Goal: Navigation & Orientation: Find specific page/section

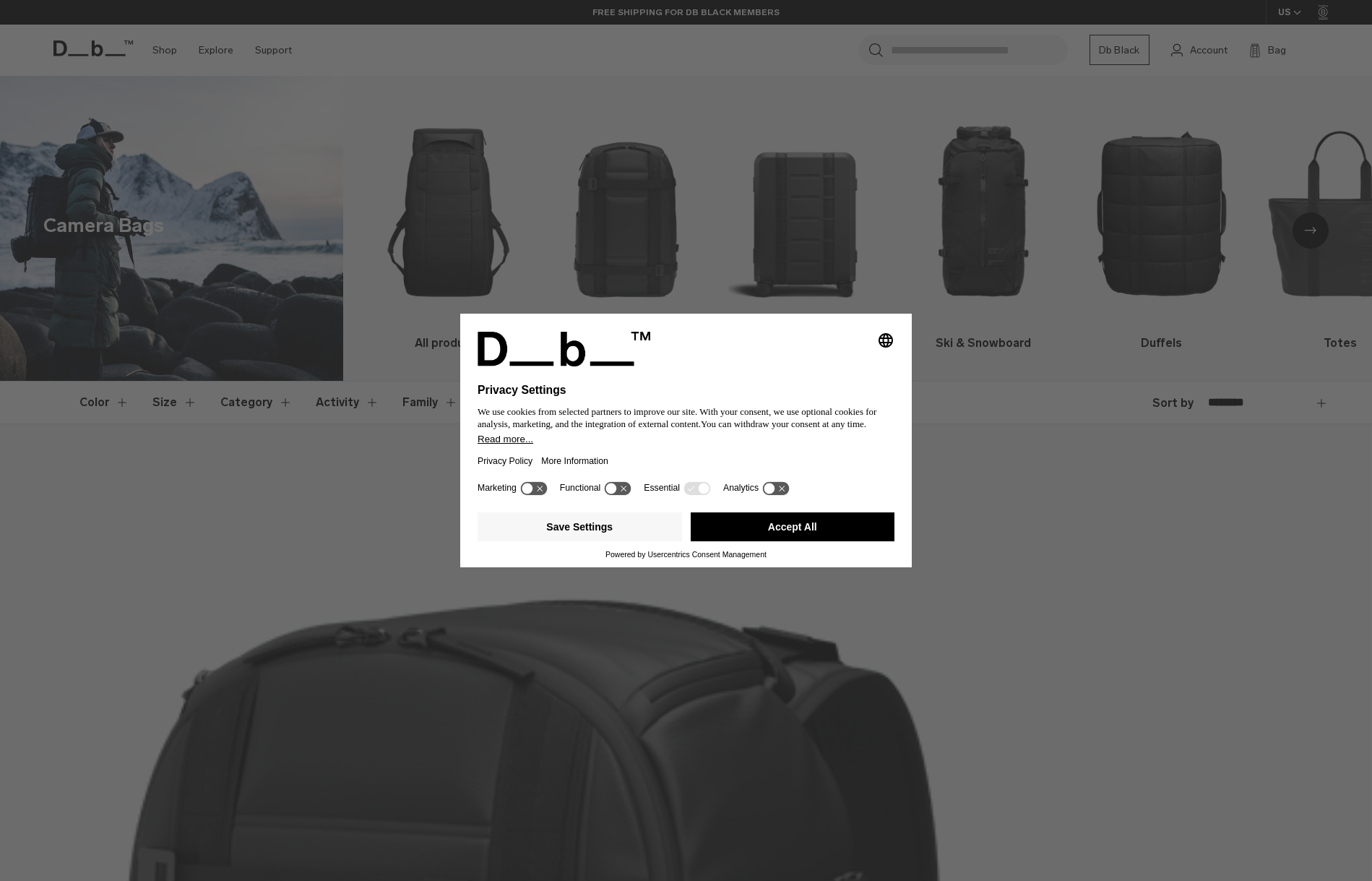
click at [543, 492] on icon at bounding box center [540, 489] width 6 height 6
click at [540, 494] on icon at bounding box center [540, 488] width 11 height 11
click at [529, 442] on button "Read more..." at bounding box center [686, 439] width 417 height 11
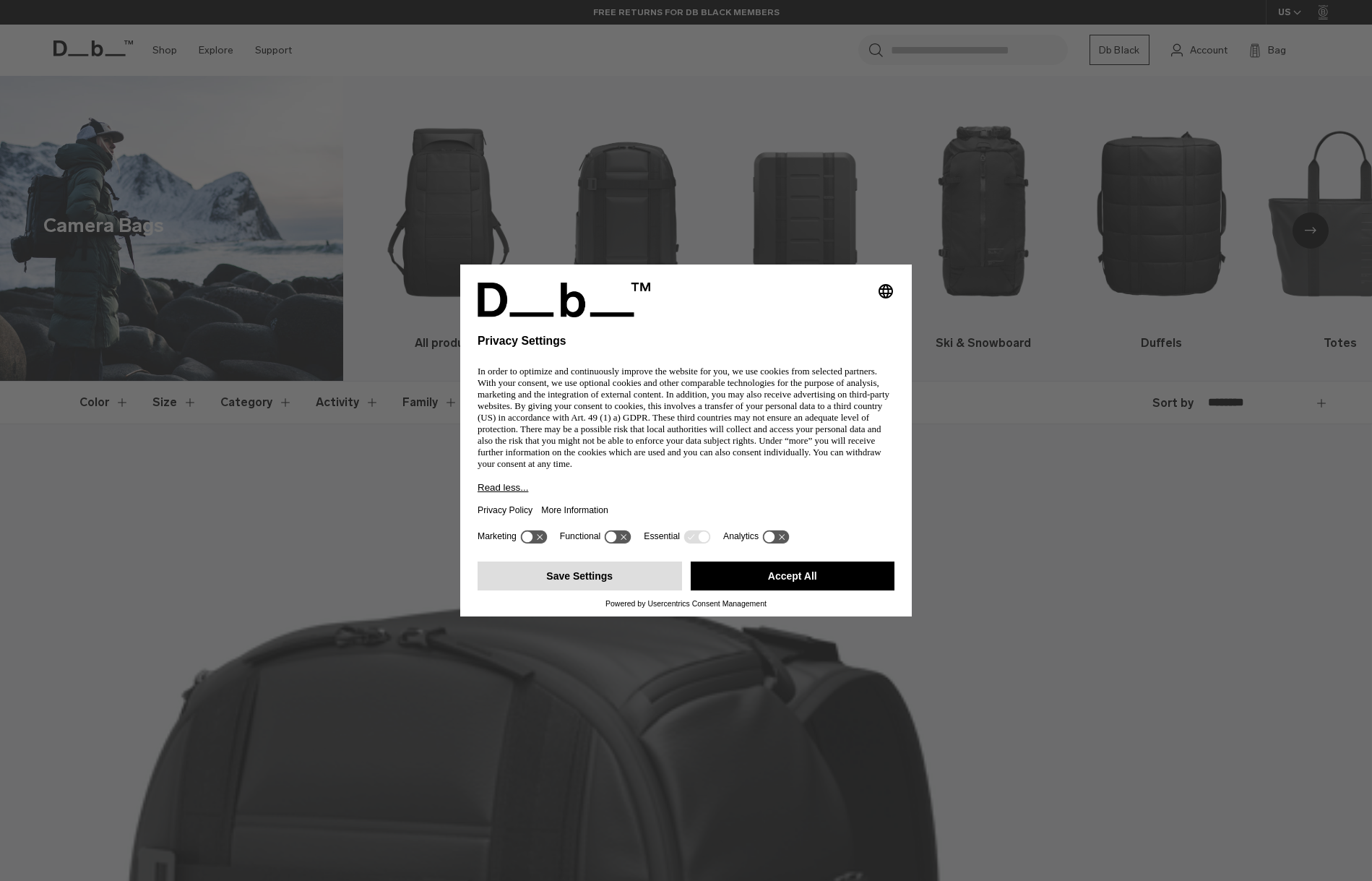
click at [597, 575] on button "Save Settings" at bounding box center [579, 576] width 204 height 29
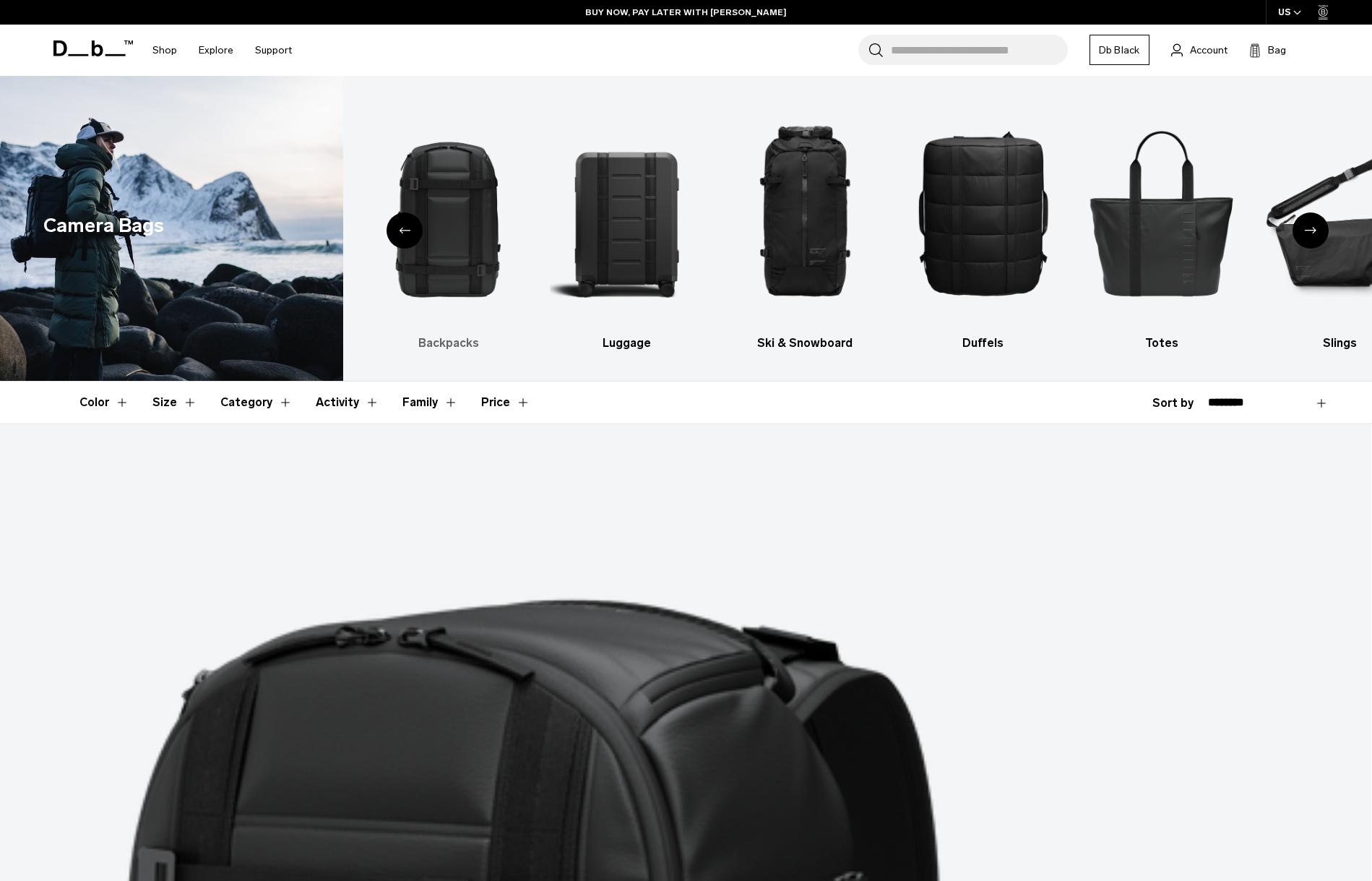
click at [444, 200] on img "2 / 10" at bounding box center [449, 212] width 153 height 230
